Goal: Navigation & Orientation: Find specific page/section

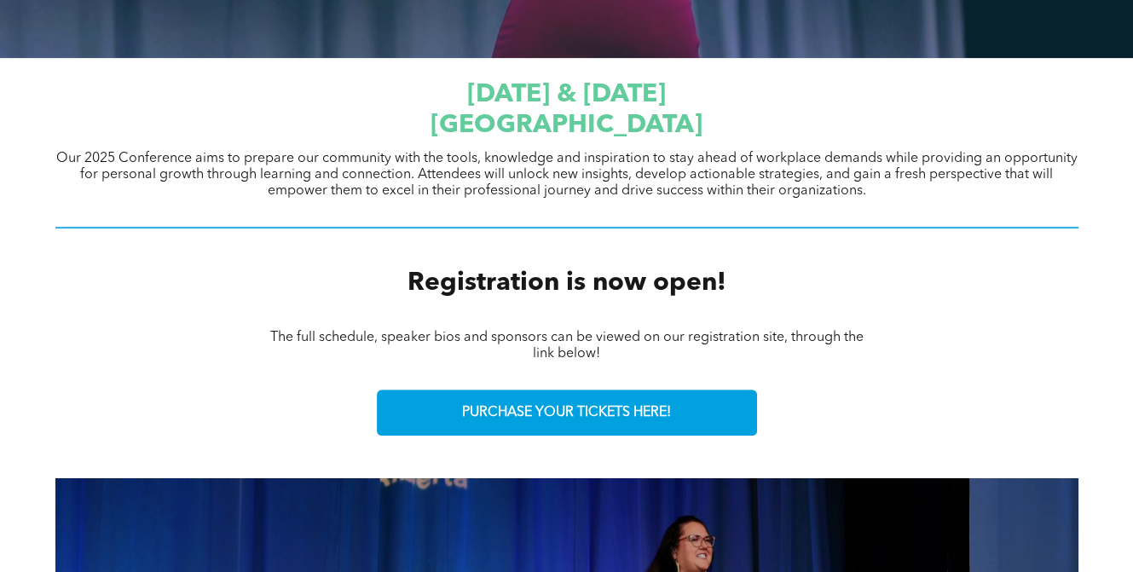
scroll to position [597, 0]
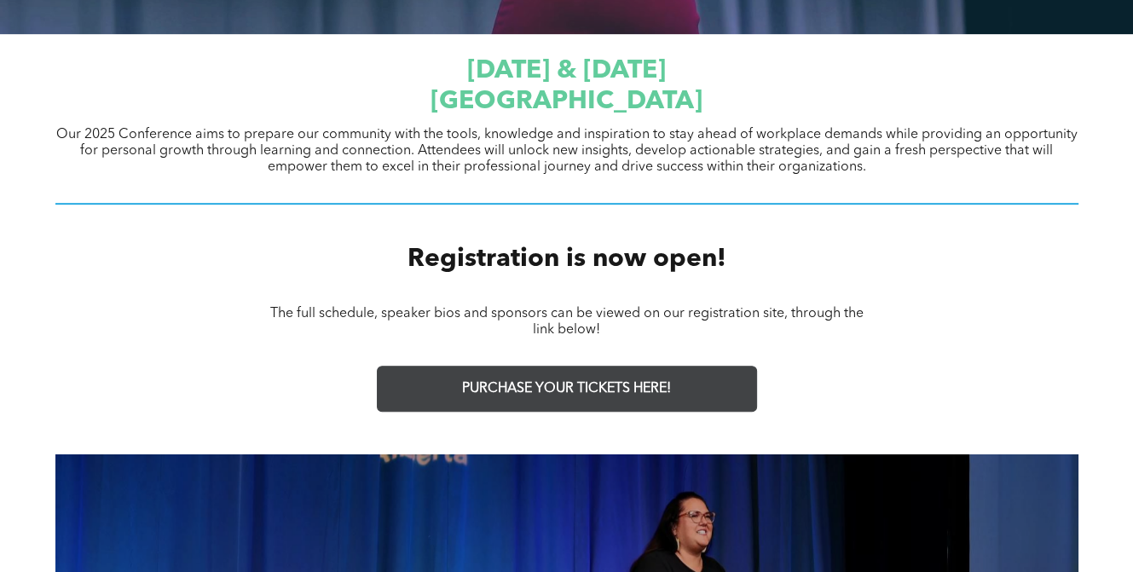
click at [610, 390] on span "PURCHASE YOUR TICKETS HERE!" at bounding box center [566, 389] width 209 height 16
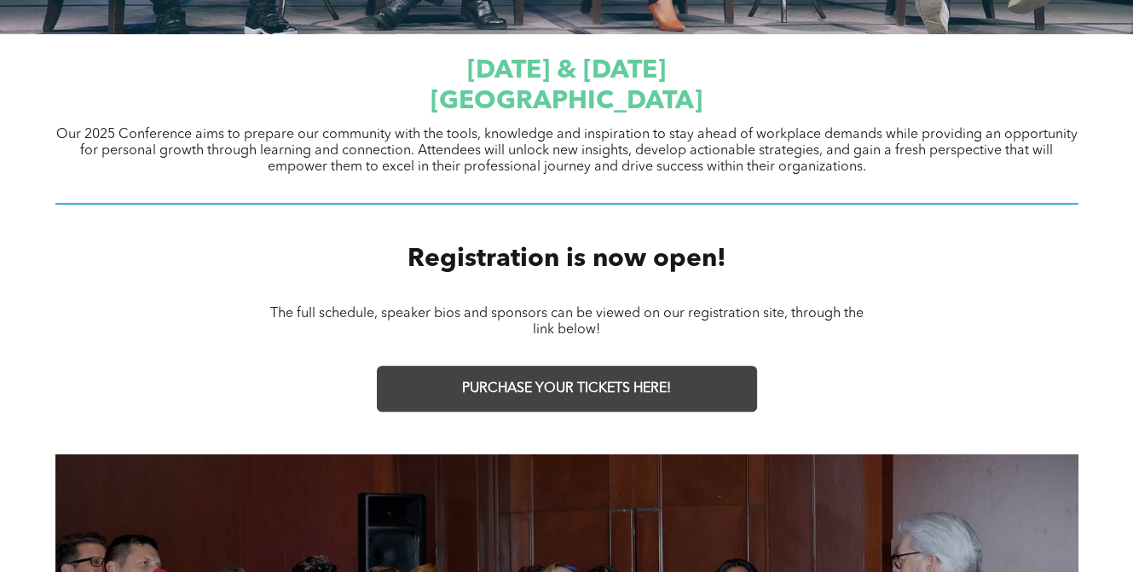
click at [623, 398] on link "PURCHASE YOUR TICKETS HERE!" at bounding box center [567, 389] width 380 height 46
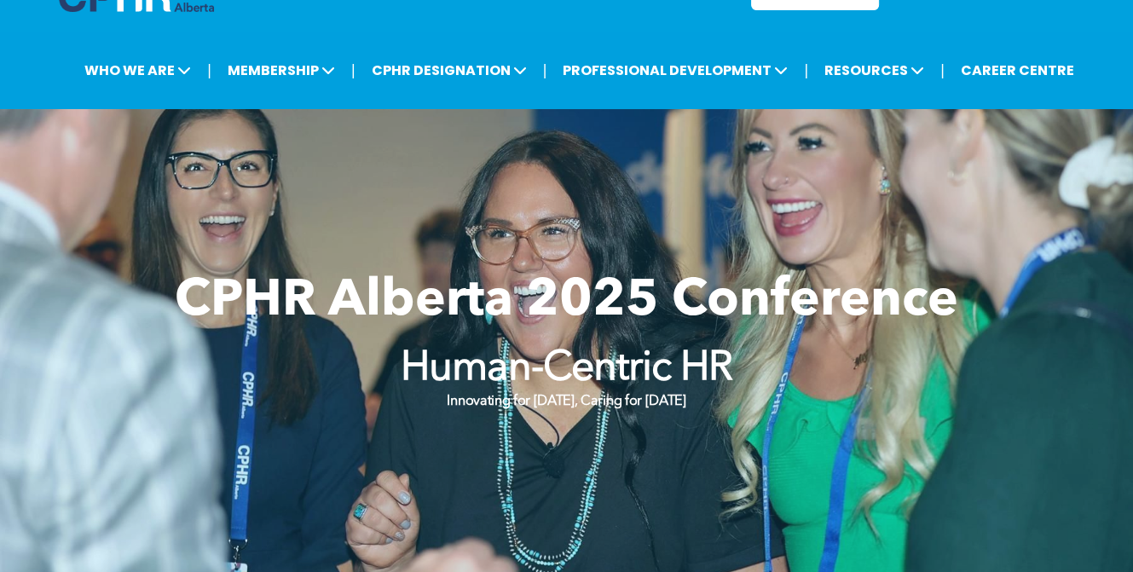
scroll to position [0, 0]
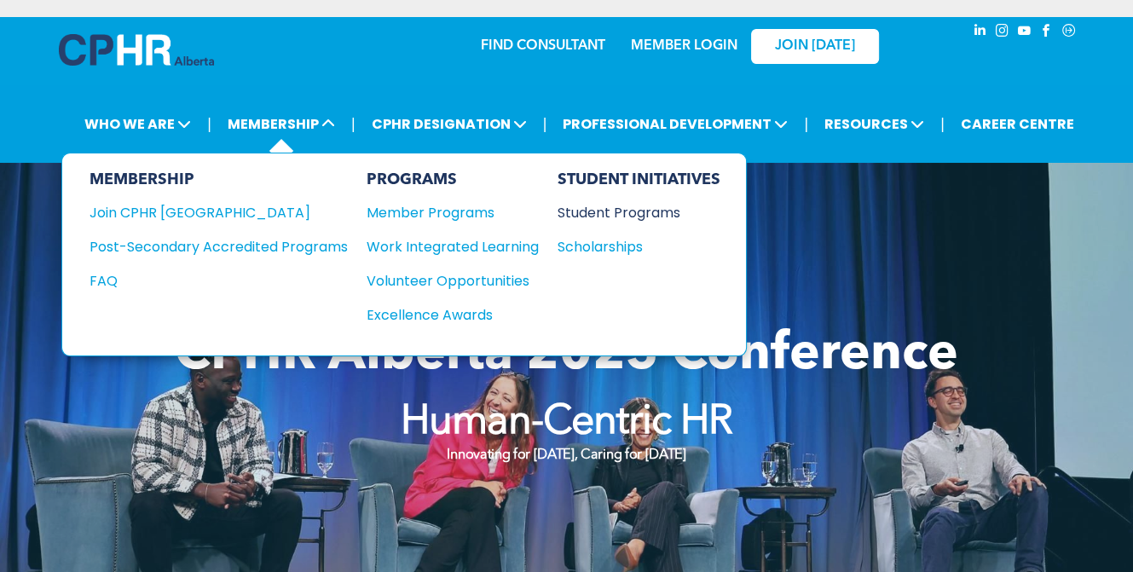
click at [577, 211] on div "Student Programs" at bounding box center [631, 212] width 147 height 21
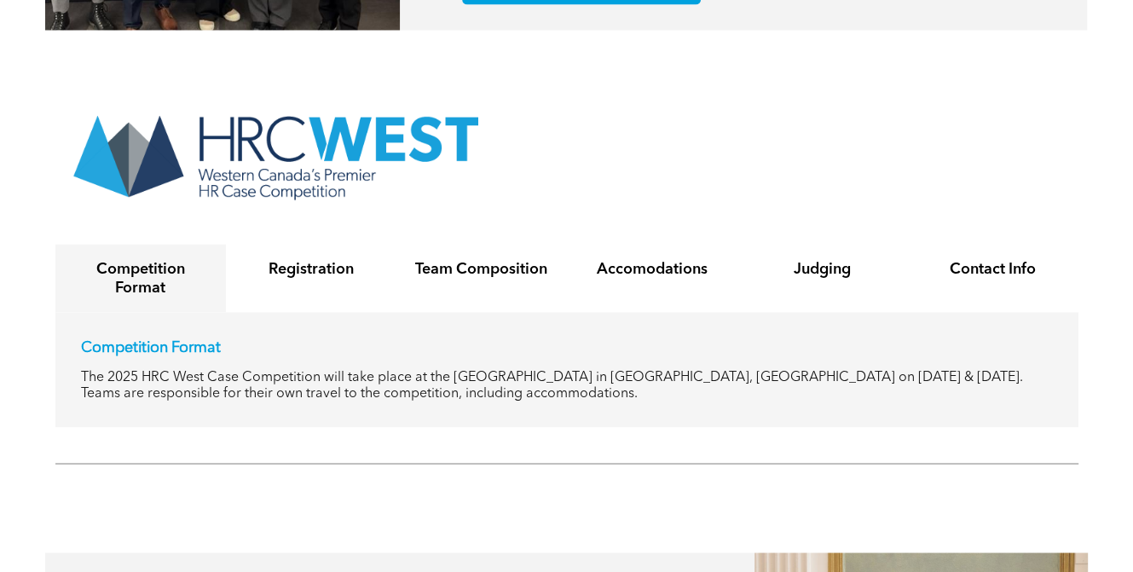
scroll to position [2574, 0]
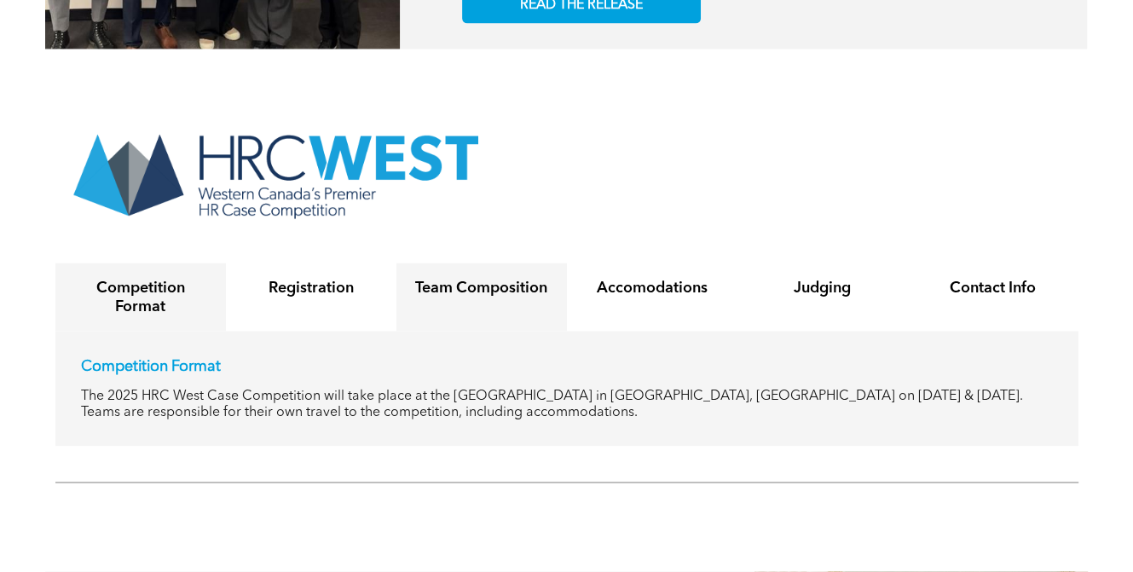
click at [501, 281] on div "Team Composition" at bounding box center [482, 297] width 171 height 68
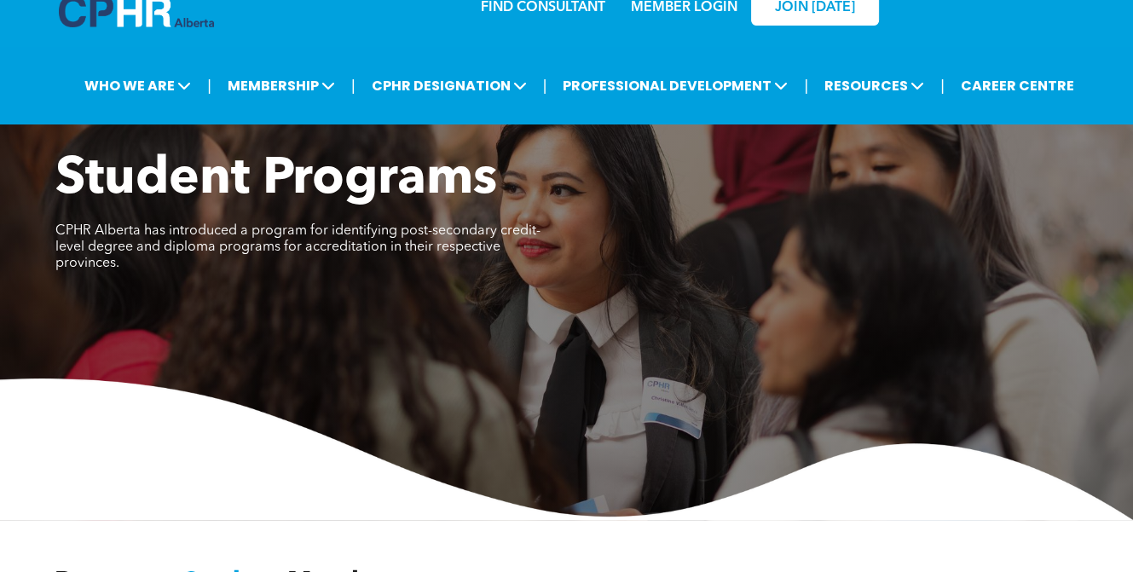
scroll to position [0, 0]
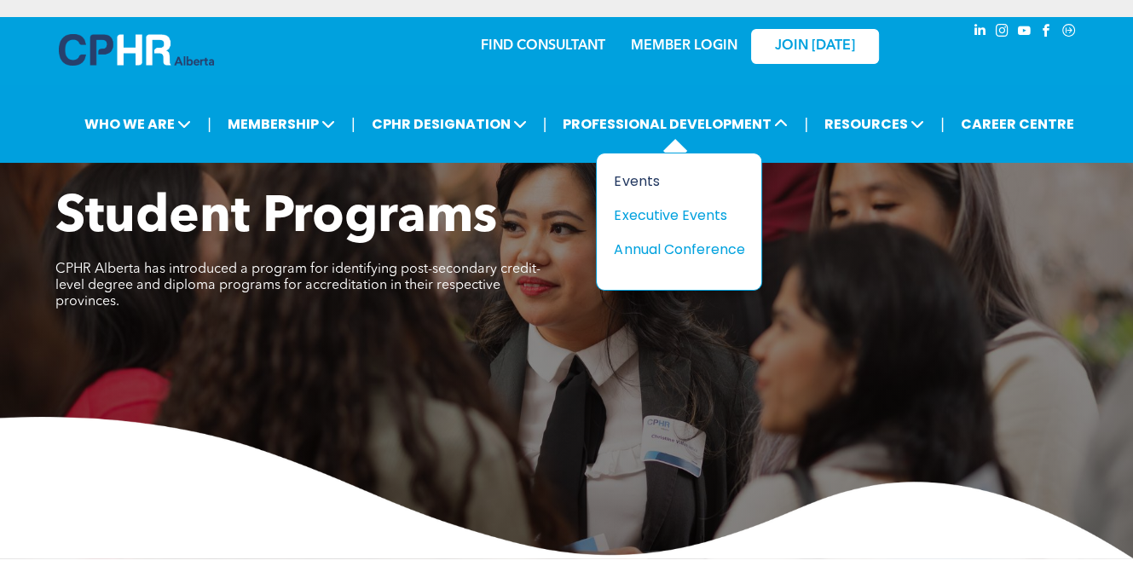
click at [634, 183] on div "Events" at bounding box center [673, 181] width 118 height 21
